Goal: Information Seeking & Learning: Learn about a topic

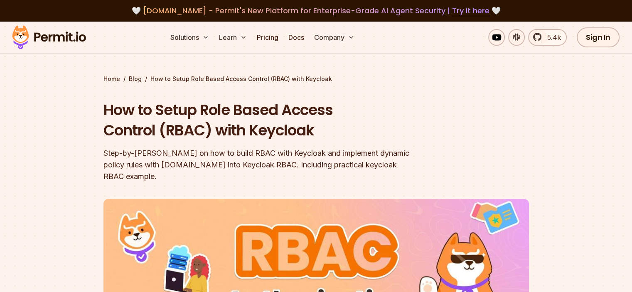
click at [580, 82] on section "Home / Blog / How to Setup Role Based Access Control (RBAC) with Keycloak How t…" at bounding box center [316, 262] width 632 height 481
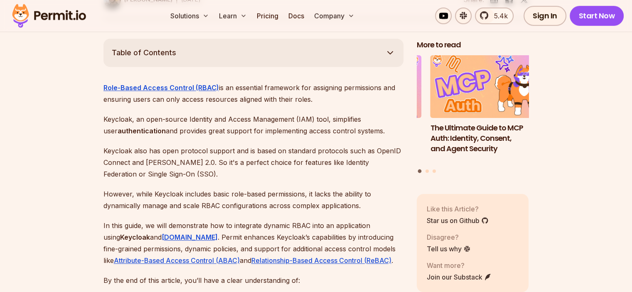
click at [389, 48] on icon "button" at bounding box center [390, 53] width 10 height 10
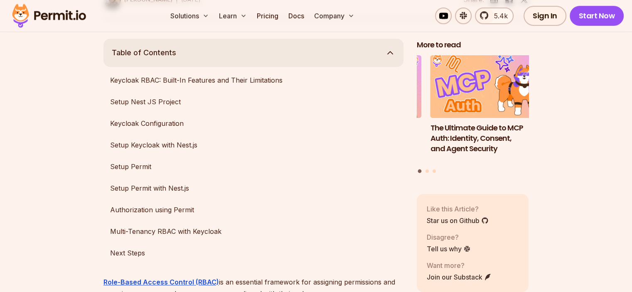
click at [389, 48] on icon "button" at bounding box center [390, 53] width 10 height 10
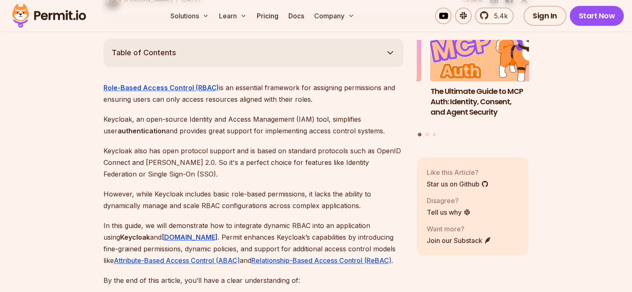
scroll to position [0, 0]
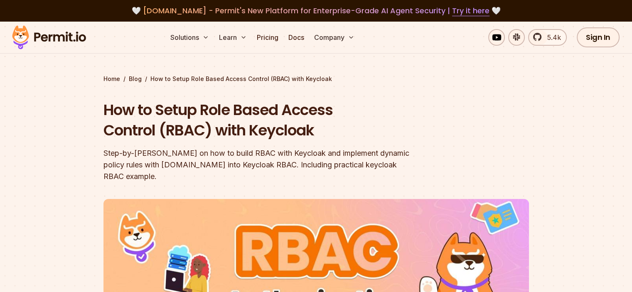
click at [574, 129] on section "Home / Blog / How to Setup Role Based Access Control (RBAC) with Keycloak How t…" at bounding box center [316, 262] width 632 height 481
click at [590, 113] on section "Home / Blog / How to Setup Role Based Access Control (RBAC) with Keycloak How t…" at bounding box center [316, 262] width 632 height 481
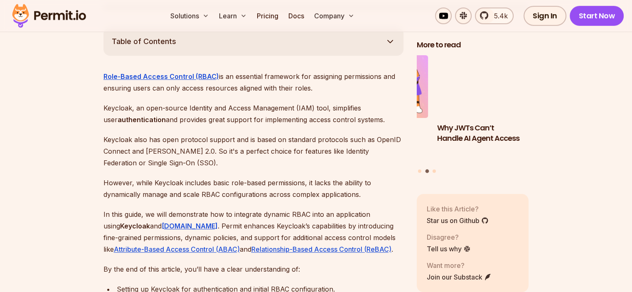
scroll to position [374, 0]
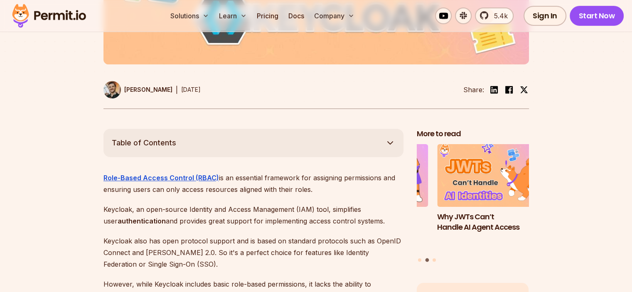
click at [357, 131] on button "Table of Contents" at bounding box center [253, 143] width 300 height 28
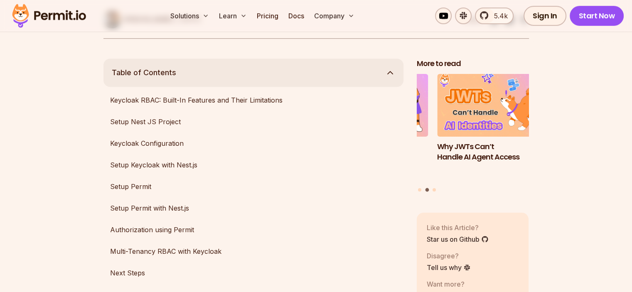
scroll to position [457, 0]
